Goal: Transaction & Acquisition: Book appointment/travel/reservation

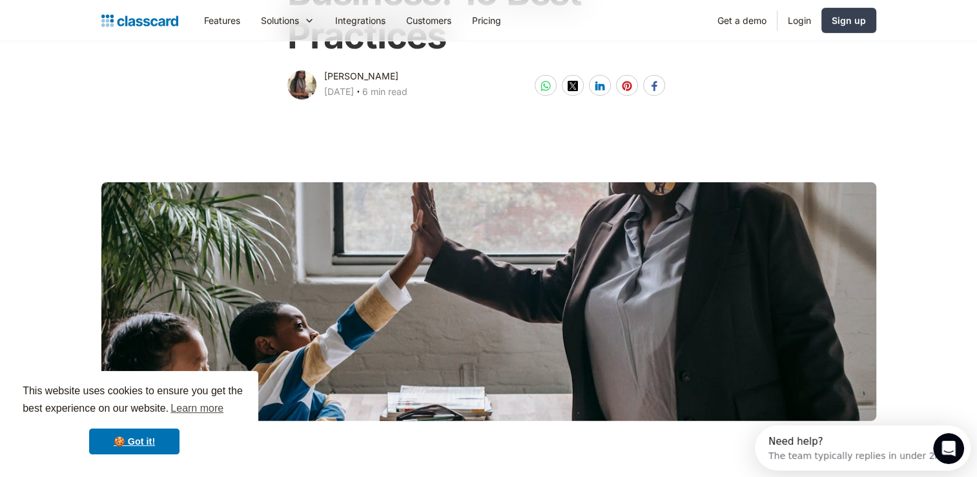
scroll to position [194, 0]
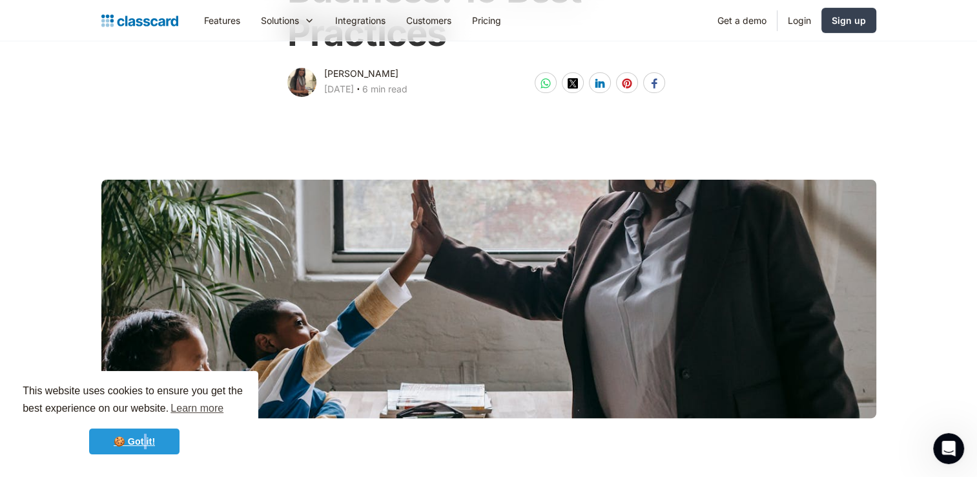
click at [145, 443] on link "🍪 Got it!" at bounding box center [134, 441] width 90 height 26
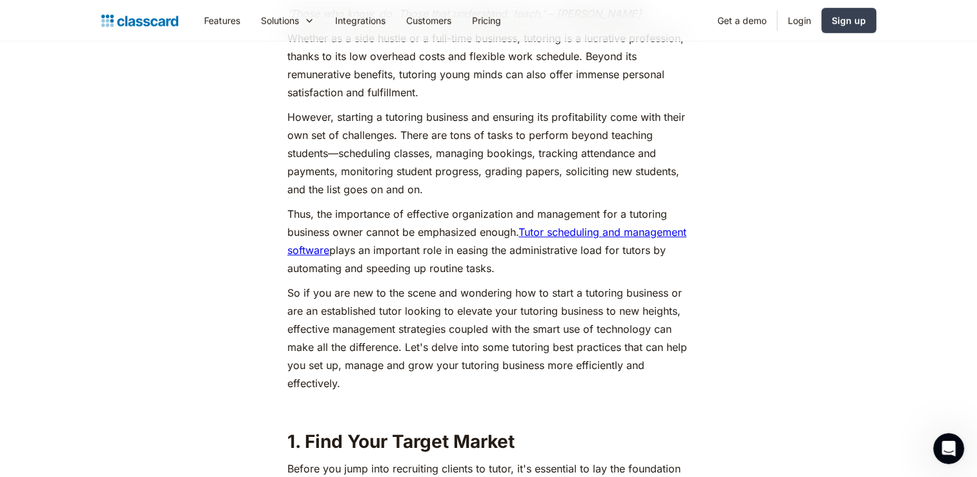
scroll to position [711, 0]
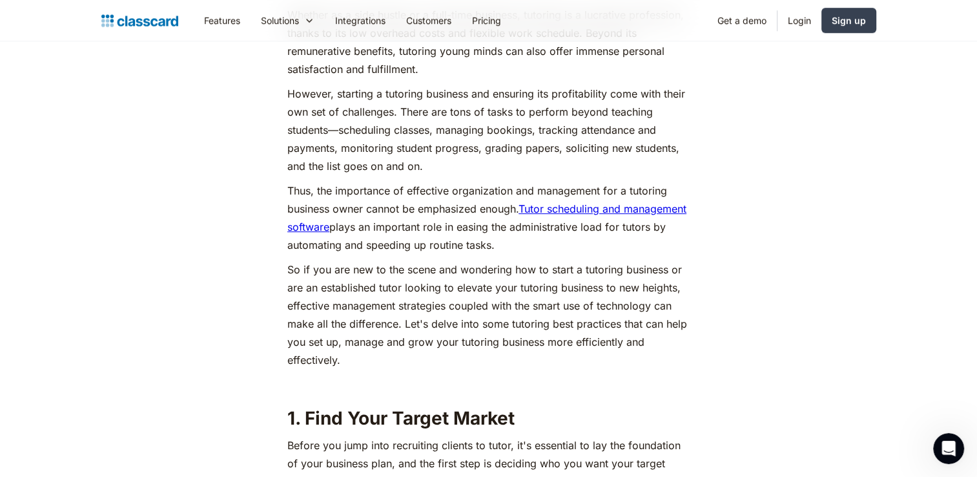
click at [558, 208] on link "Tutor scheduling and management software" at bounding box center [486, 217] width 399 height 31
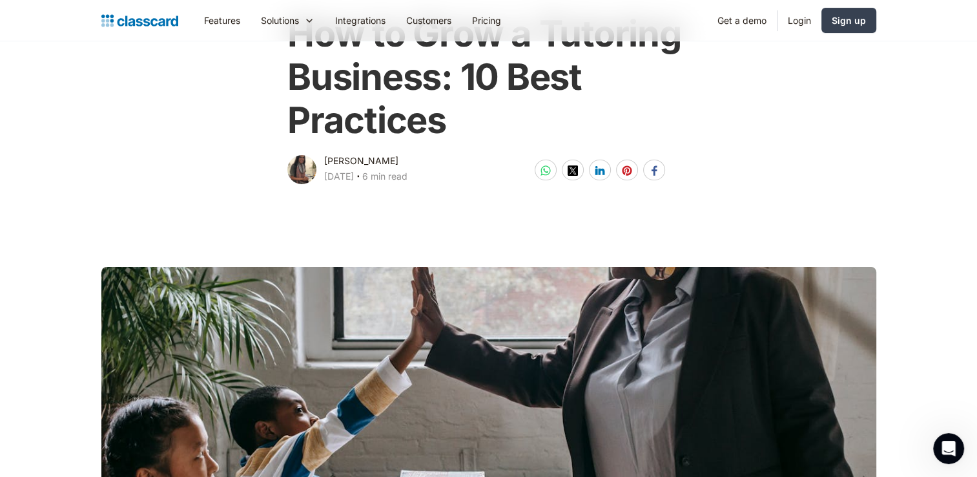
scroll to position [0, 0]
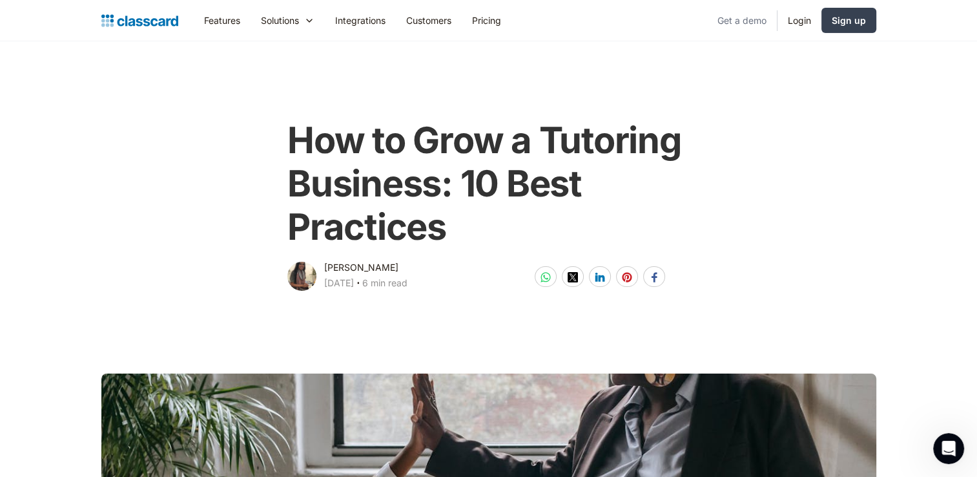
click at [742, 16] on link "Get a demo" at bounding box center [742, 20] width 70 height 29
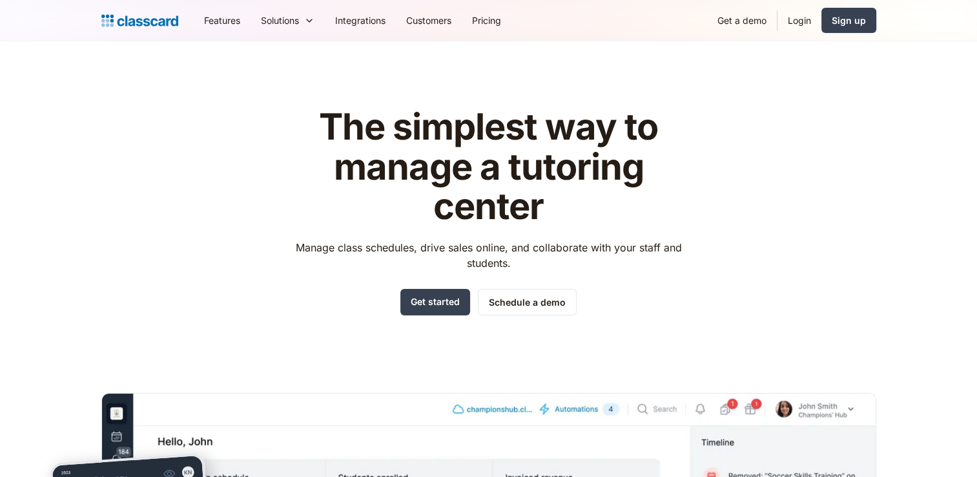
scroll to position [65, 0]
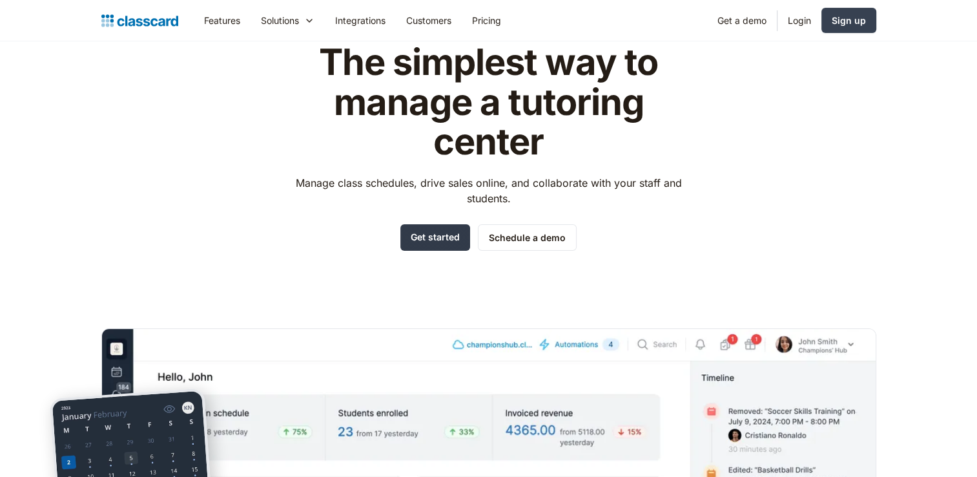
click at [426, 241] on link "Get started" at bounding box center [436, 237] width 70 height 26
